Goal: Information Seeking & Learning: Learn about a topic

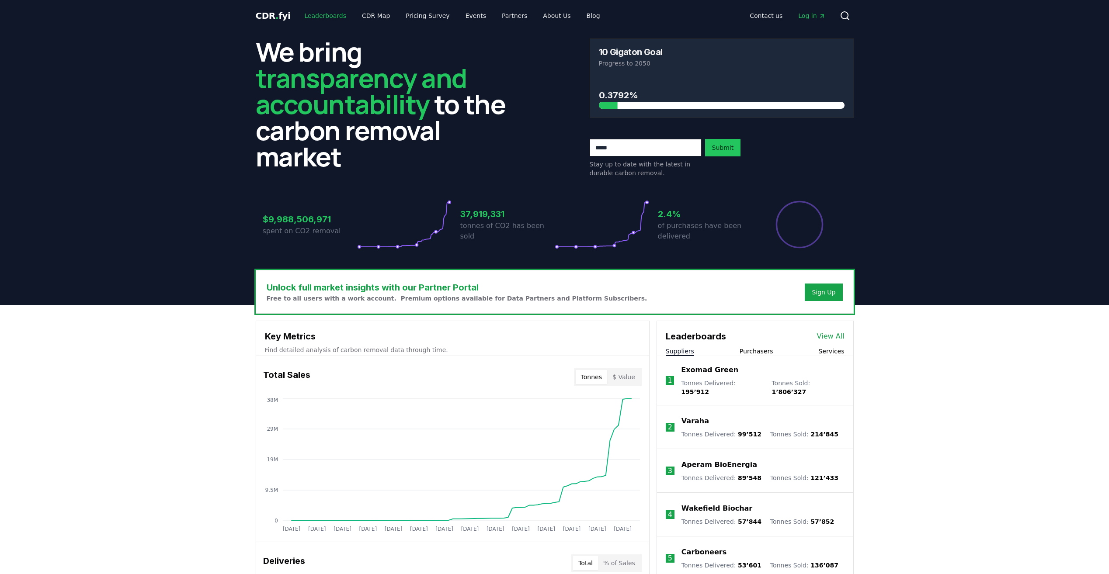
click at [318, 17] on link "Leaderboards" at bounding box center [325, 16] width 56 height 16
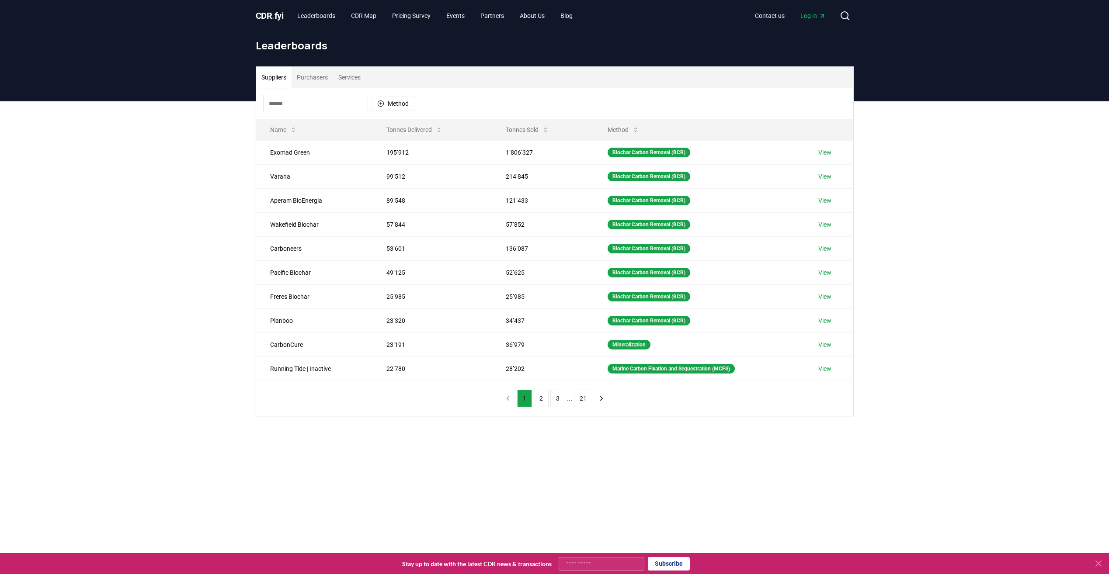
click at [347, 71] on button "Services" at bounding box center [349, 77] width 33 height 21
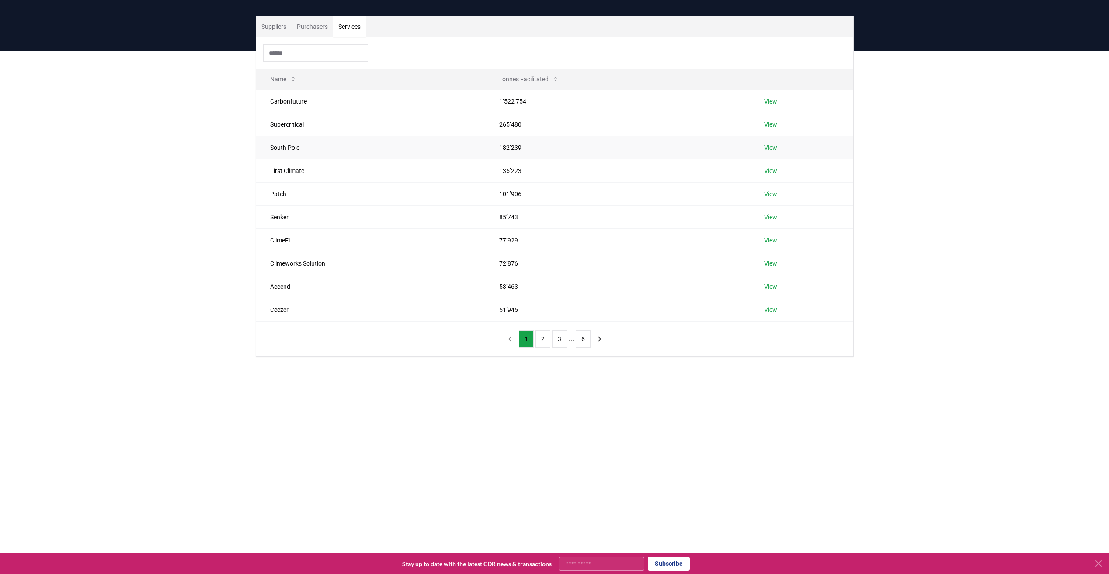
scroll to position [49, 0]
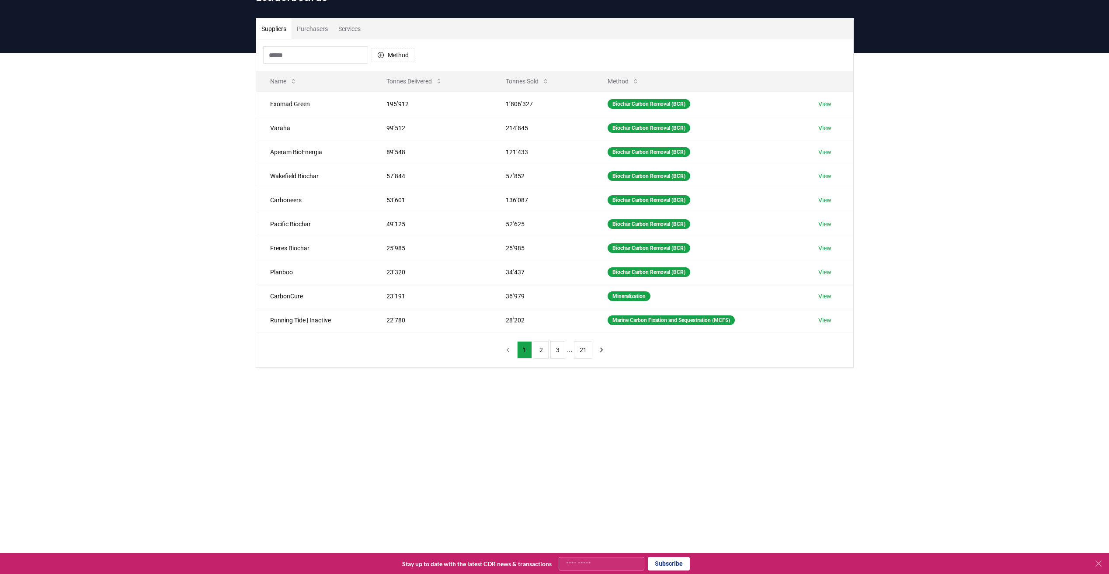
click at [280, 33] on button "Suppliers" at bounding box center [273, 28] width 35 height 21
click at [361, 30] on button "Services" at bounding box center [349, 28] width 33 height 21
click at [277, 33] on button "Suppliers" at bounding box center [273, 28] width 35 height 21
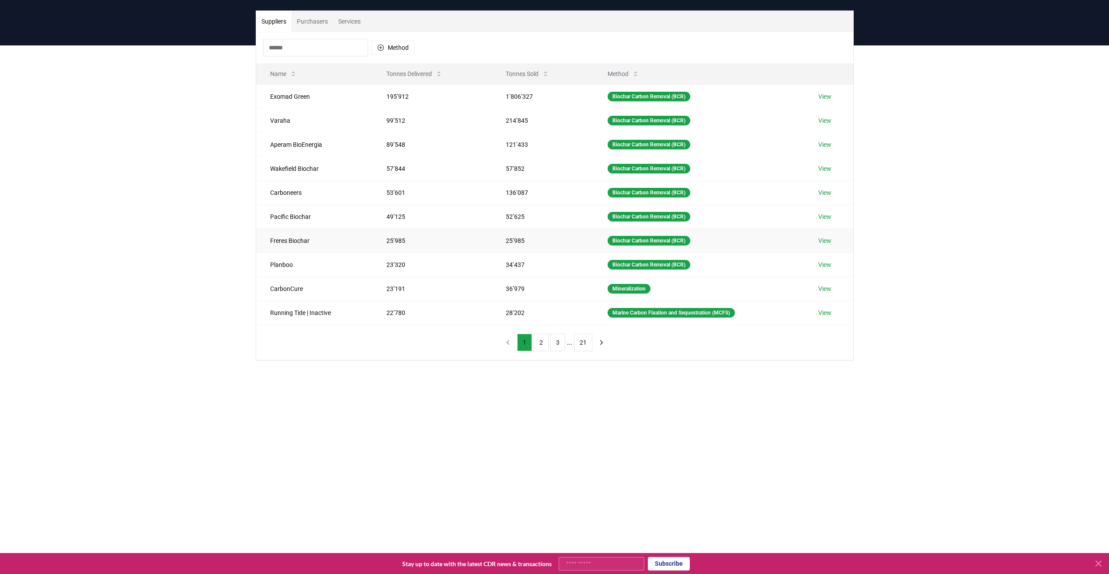
scroll to position [56, 0]
click at [539, 76] on button "Tonnes Sold" at bounding box center [527, 73] width 57 height 17
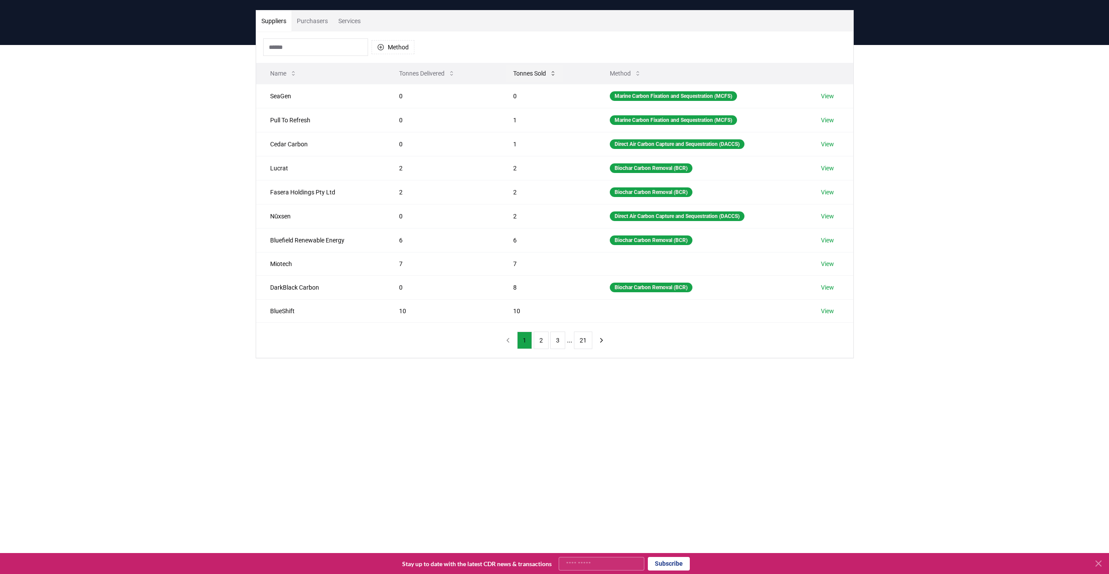
click at [539, 76] on button "Tonnes Sold" at bounding box center [534, 73] width 57 height 17
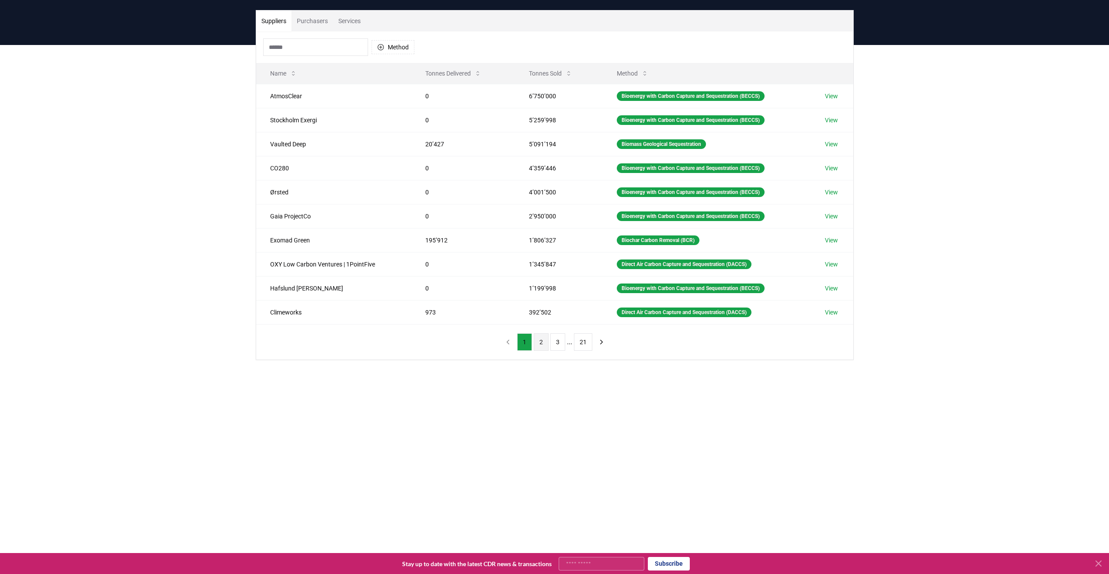
click at [543, 347] on button "2" at bounding box center [541, 342] width 15 height 17
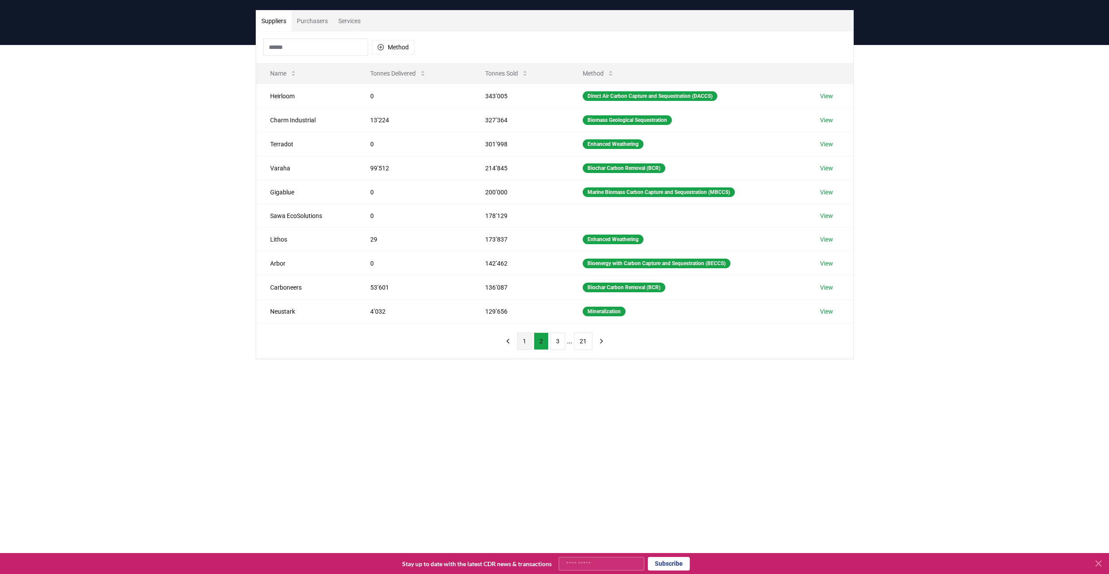
click at [526, 340] on button "1" at bounding box center [524, 341] width 15 height 17
